Goal: Information Seeking & Learning: Learn about a topic

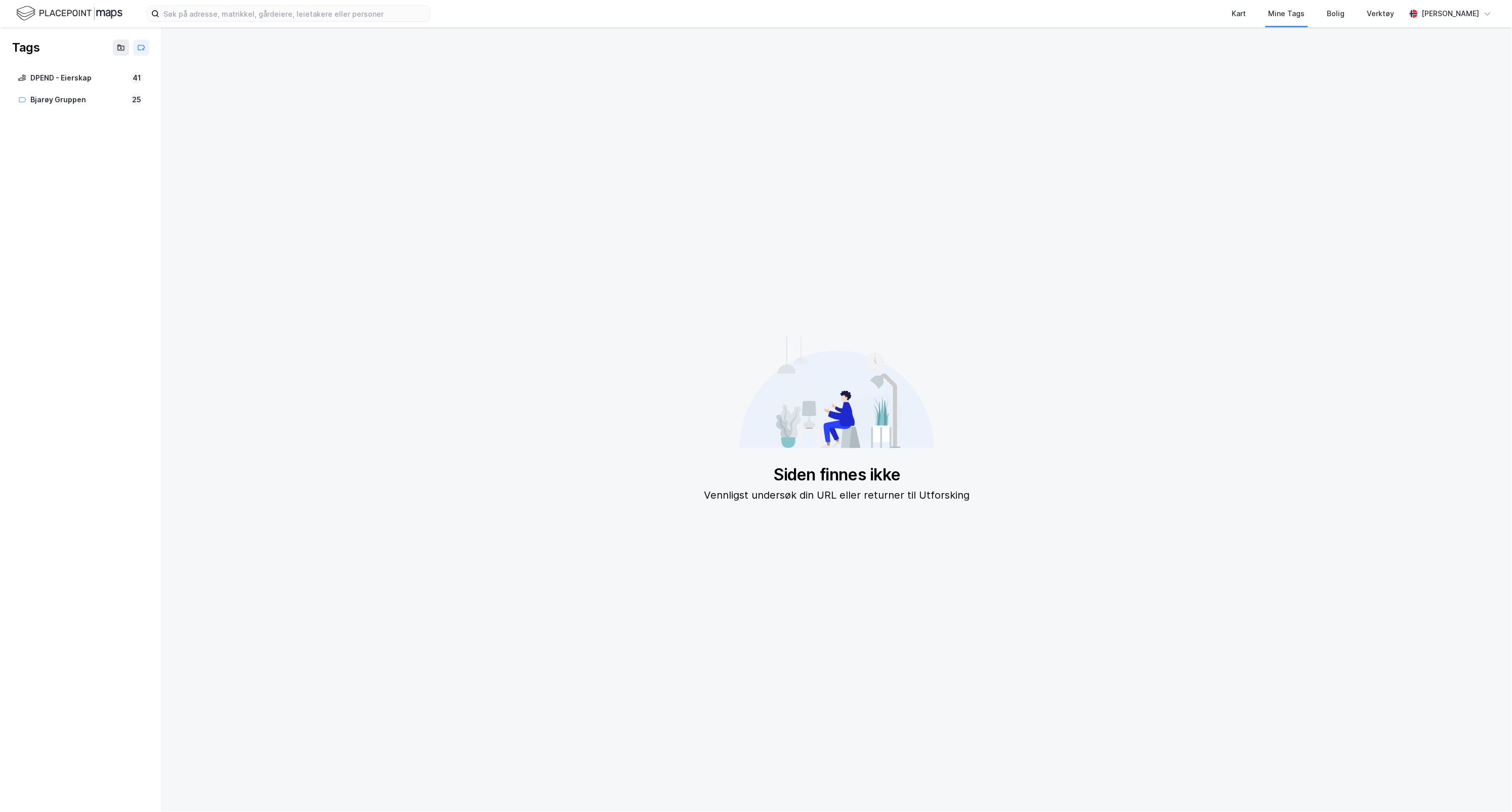
click at [101, 18] on img at bounding box center [69, 14] width 106 height 18
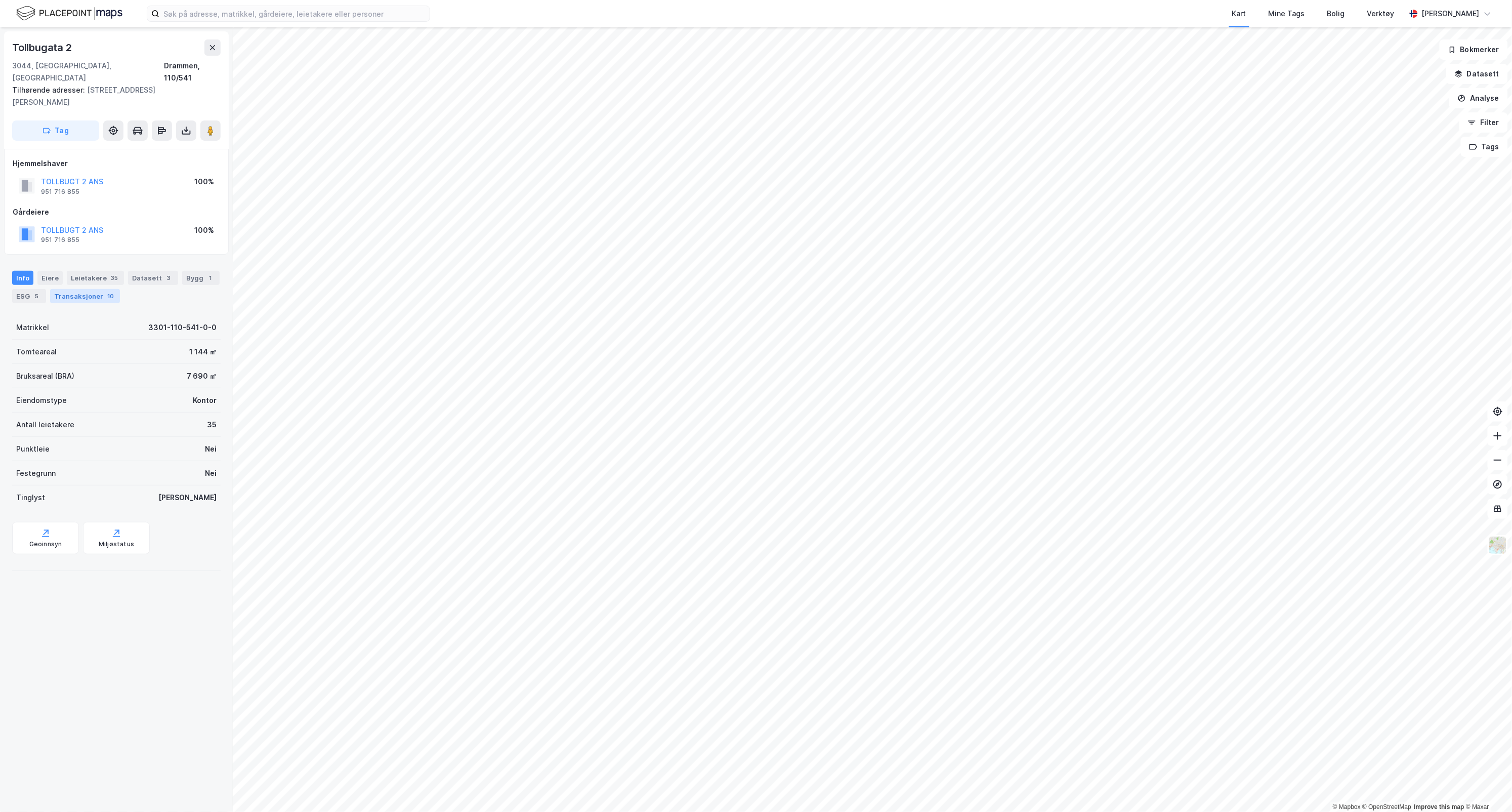
click at [120, 289] on div "Transaksjoner 10" at bounding box center [85, 295] width 70 height 14
